Goal: Find specific page/section: Find specific page/section

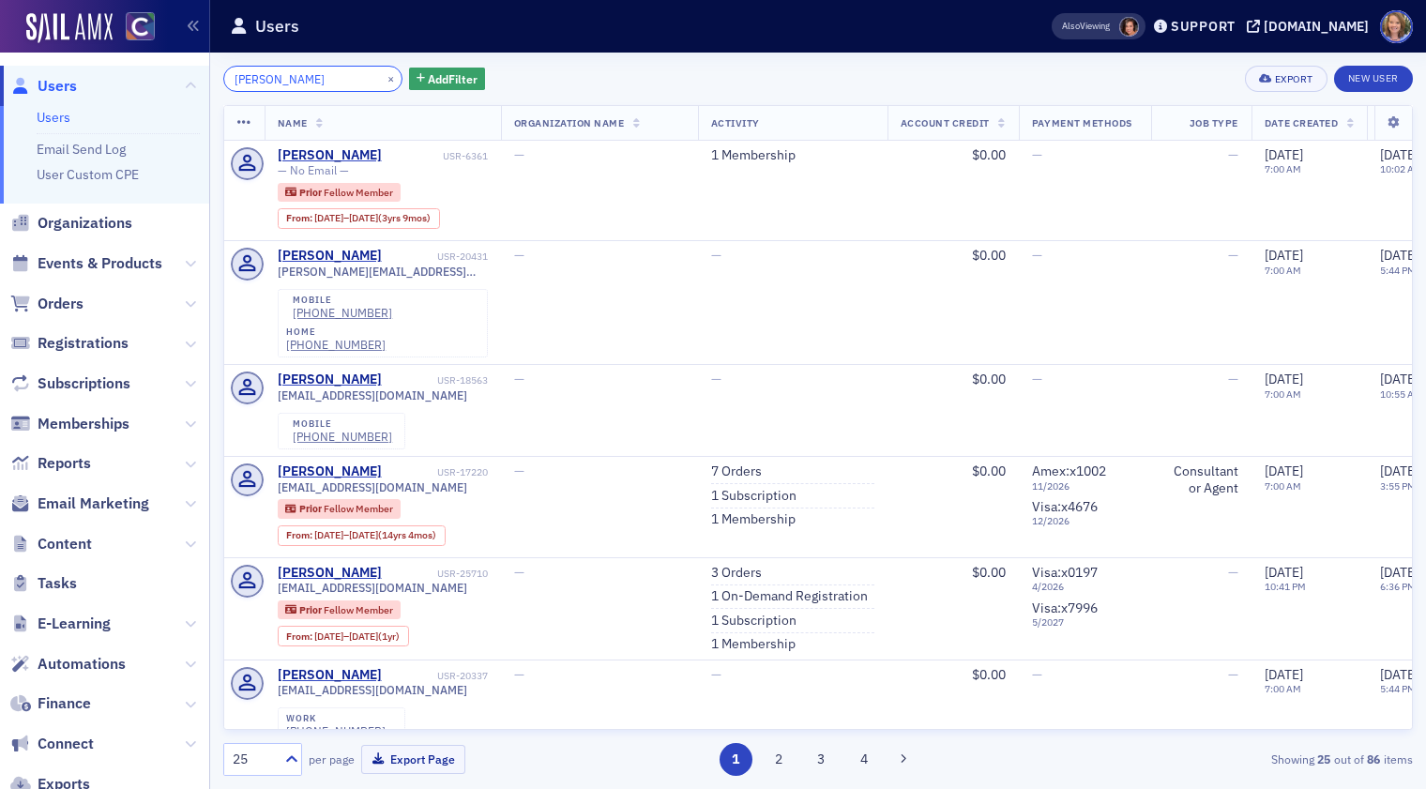
drag, startPoint x: 334, startPoint y: 81, endPoint x: 227, endPoint y: 80, distance: 106.9
click at [227, 80] on input "[PERSON_NAME]" at bounding box center [312, 79] width 179 height 26
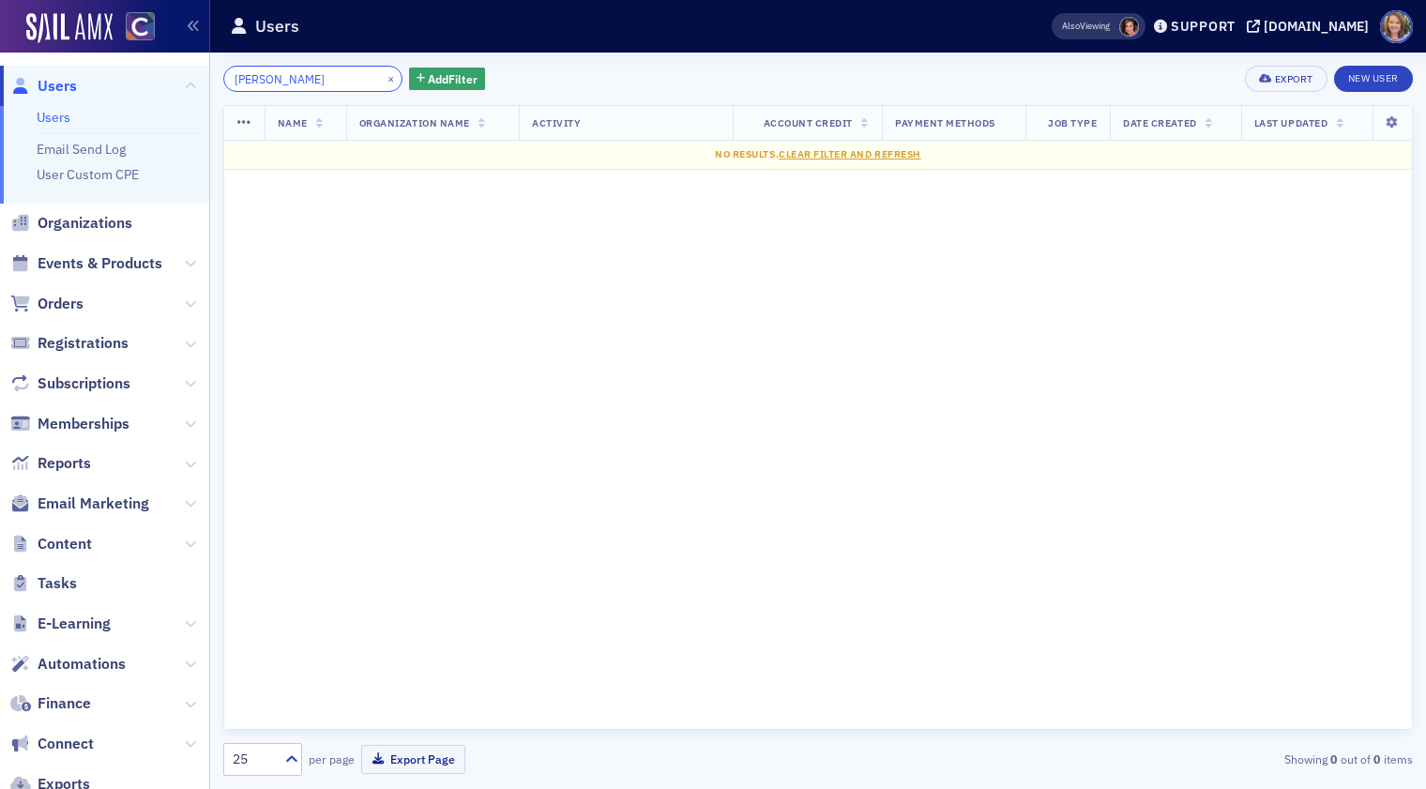
drag, startPoint x: 317, startPoint y: 79, endPoint x: 219, endPoint y: 78, distance: 97.5
click at [219, 78] on div "[PERSON_NAME] × Add Filter Export New User Name Organization Name Activity Acco…" at bounding box center [817, 421] width 1215 height 736
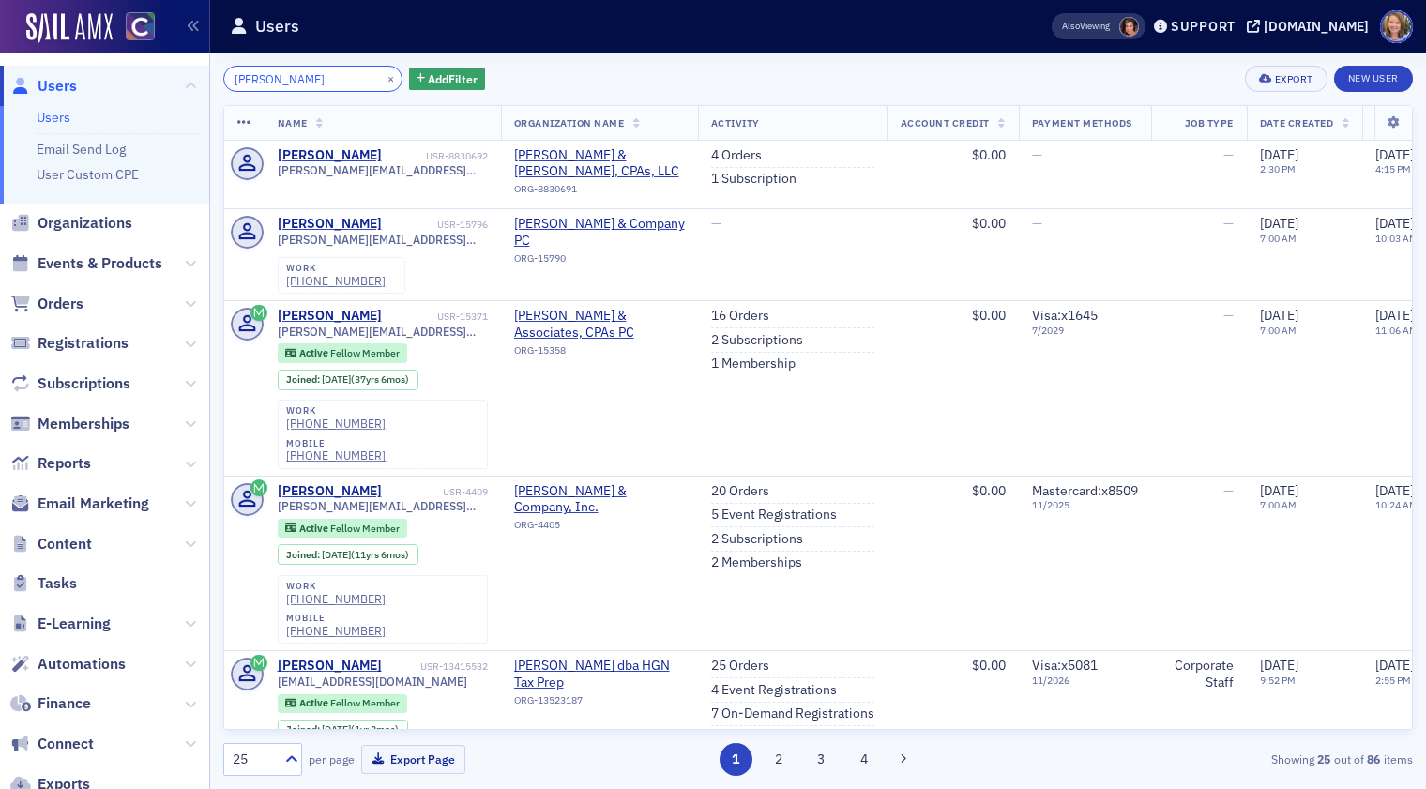
drag, startPoint x: 302, startPoint y: 81, endPoint x: 209, endPoint y: 72, distance: 93.2
click at [209, 72] on div "Users Users Email Send Log User Custom CPE Organizations Events & Products Orde…" at bounding box center [713, 394] width 1426 height 789
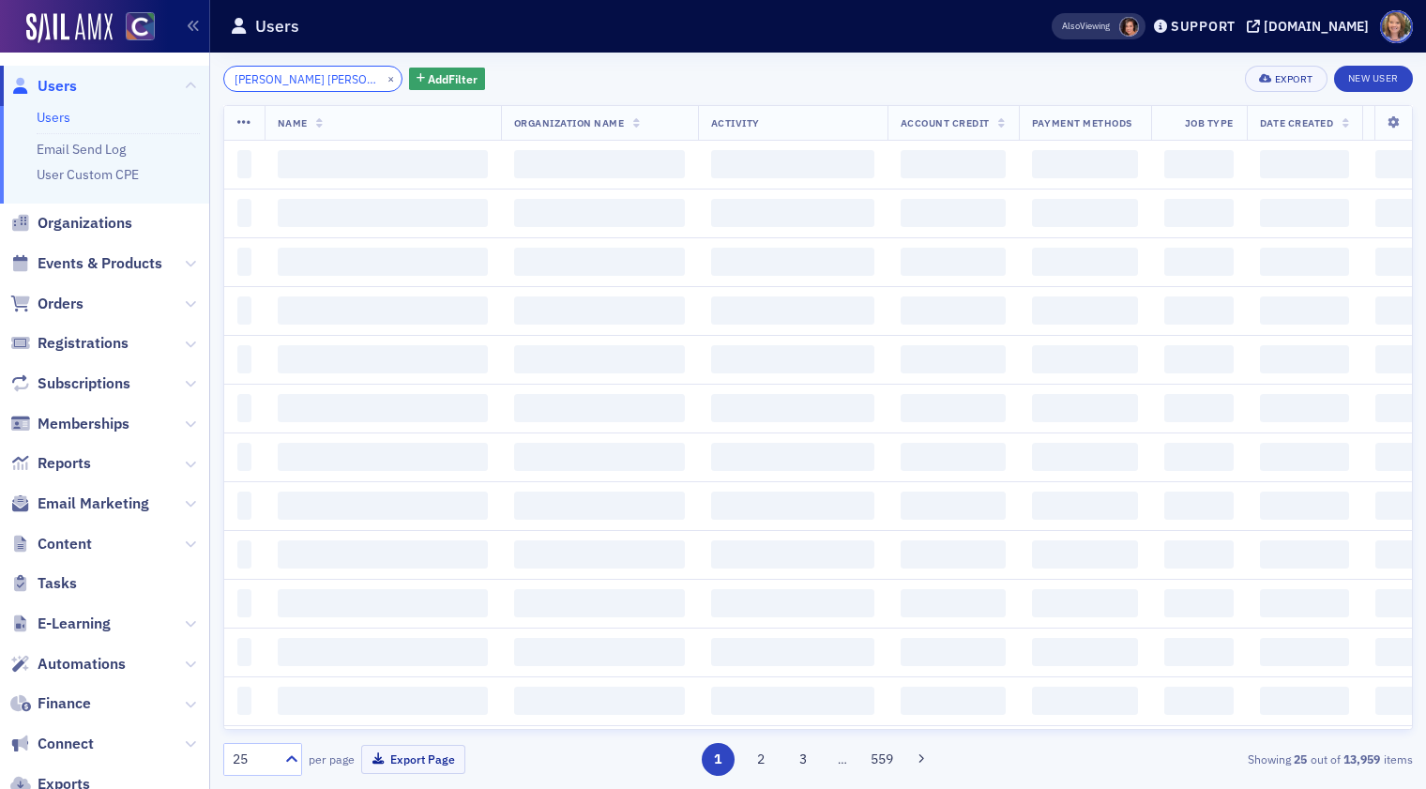
type input "[PERSON_NAME] [PERSON_NAME]"
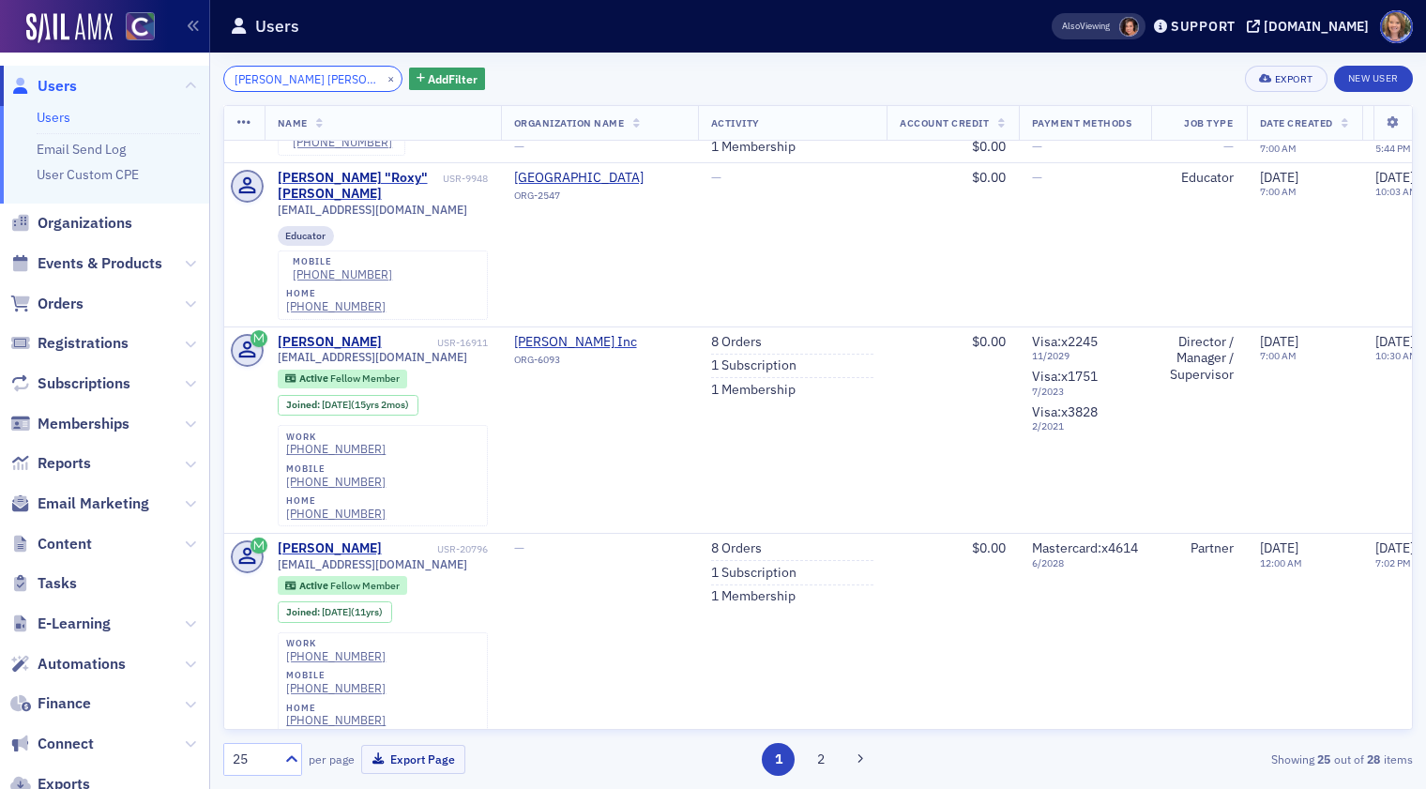
scroll to position [745, 0]
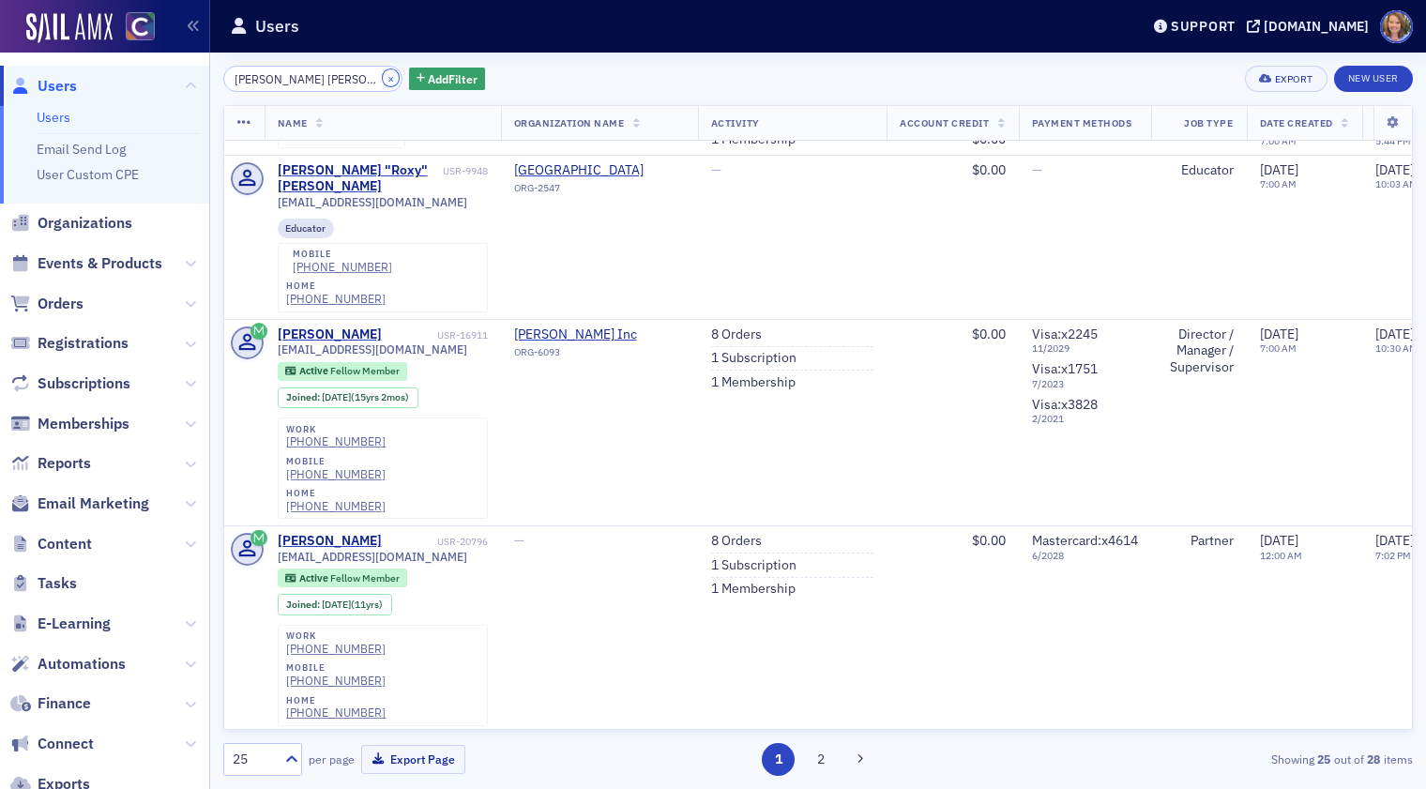
click at [383, 82] on button "×" at bounding box center [391, 77] width 17 height 17
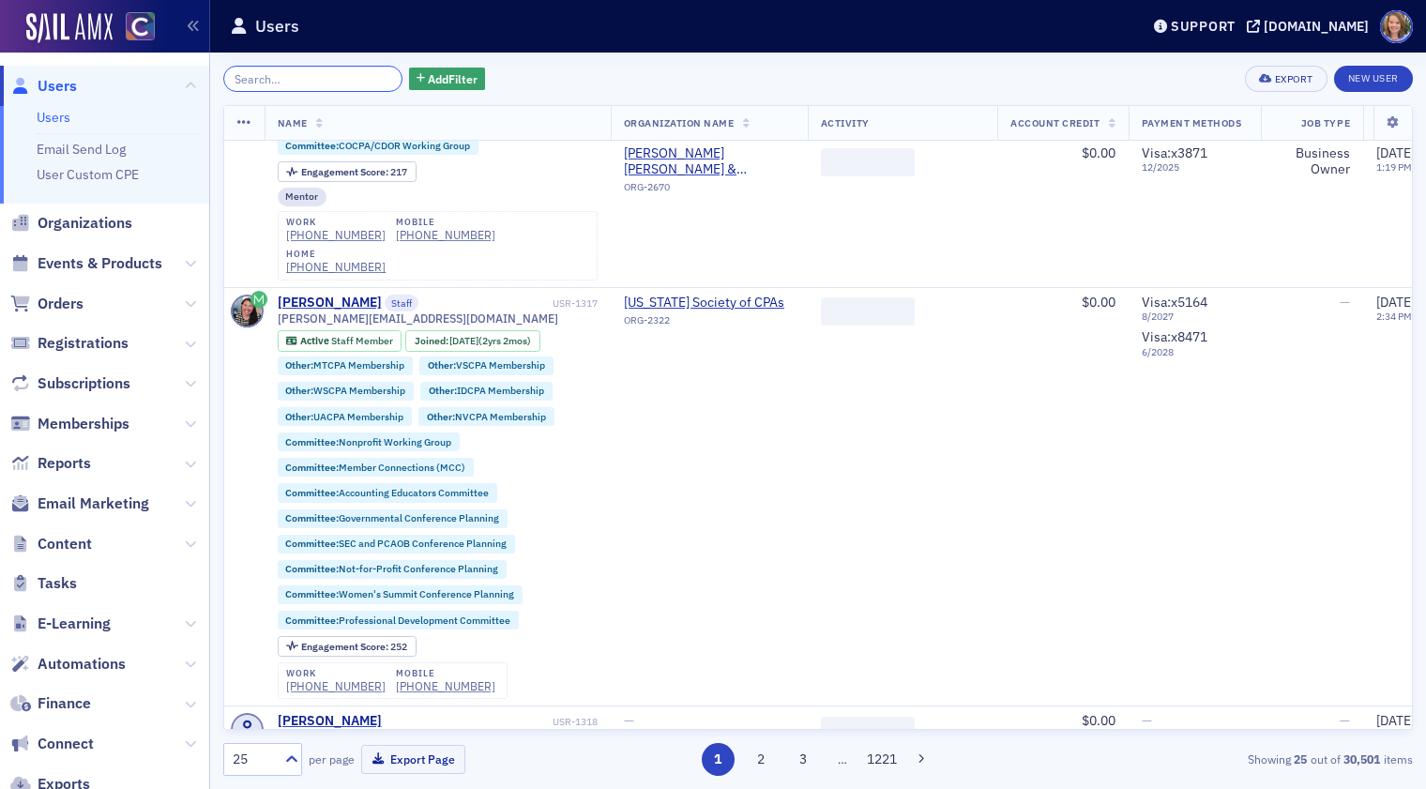
click at [243, 83] on input "search" at bounding box center [312, 79] width 179 height 26
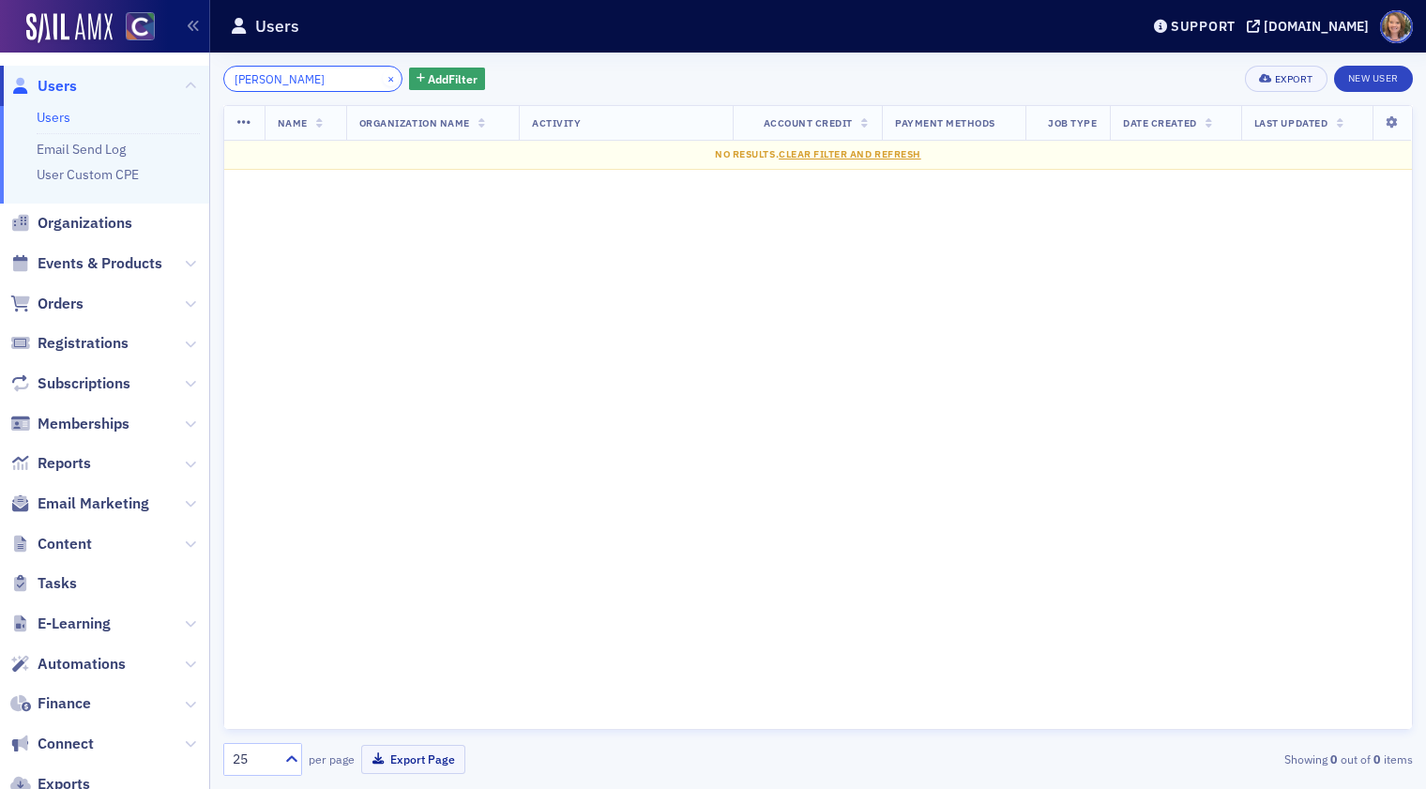
type input "[PERSON_NAME]"
click at [383, 78] on button "×" at bounding box center [391, 77] width 17 height 17
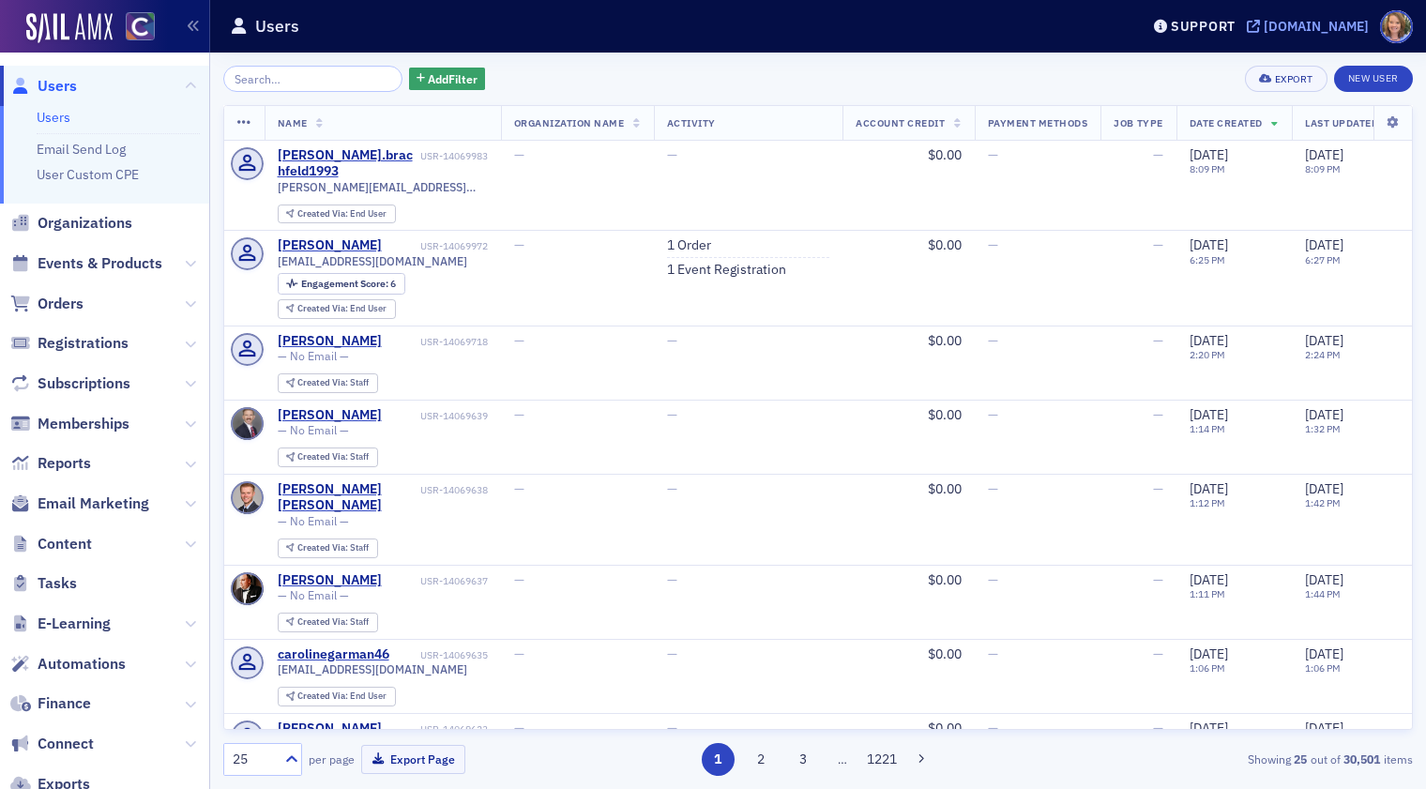
click at [1308, 24] on div "[DOMAIN_NAME]" at bounding box center [1315, 26] width 105 height 17
